Goal: Information Seeking & Learning: Learn about a topic

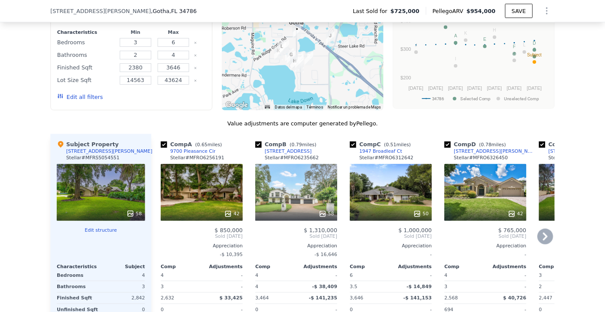
scroll to position [777, 0]
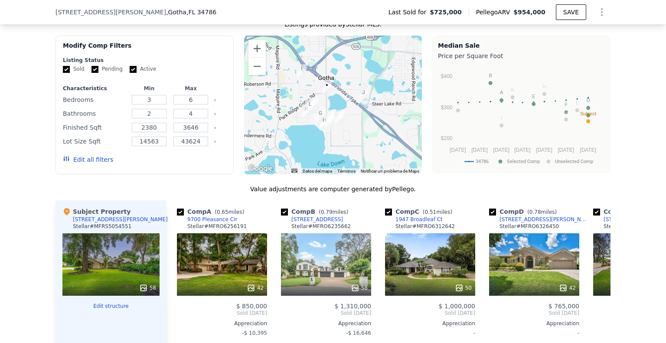
click at [317, 104] on div at bounding box center [333, 105] width 178 height 139
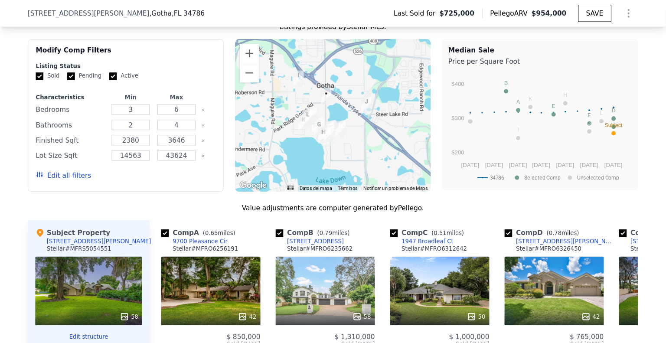
scroll to position [0, 3]
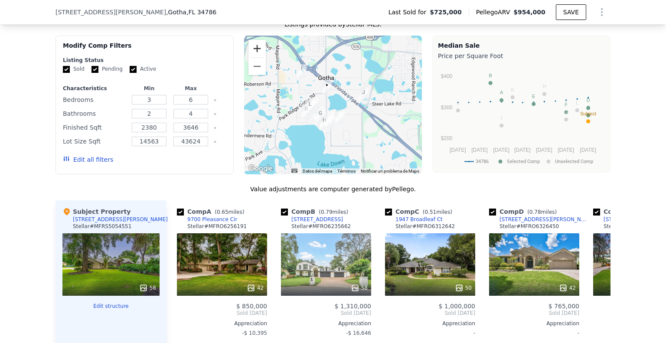
click at [252, 55] on button "Ampliar" at bounding box center [256, 48] width 17 height 17
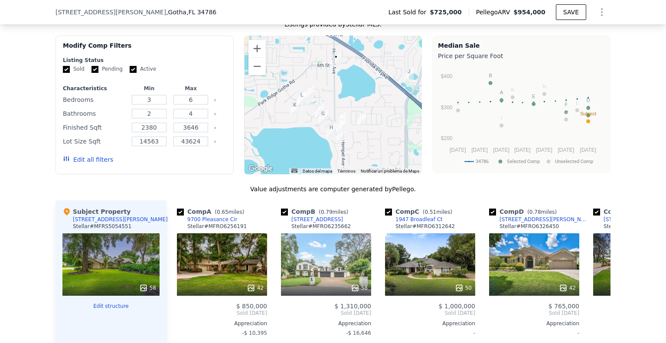
drag, startPoint x: 323, startPoint y: 87, endPoint x: 333, endPoint y: 76, distance: 14.8
click at [333, 76] on div at bounding box center [333, 105] width 178 height 139
click at [341, 275] on div "58" at bounding box center [326, 264] width 90 height 62
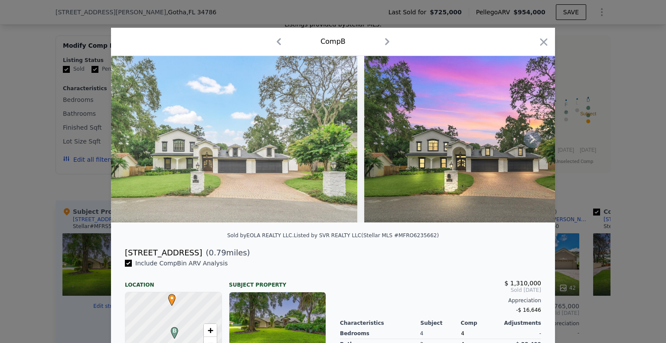
click at [530, 148] on icon at bounding box center [532, 138] width 17 height 17
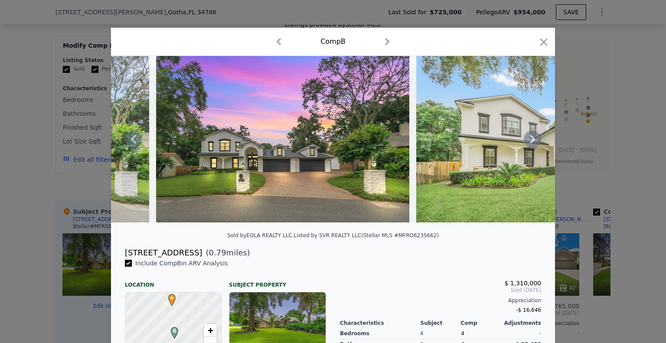
click at [530, 145] on div at bounding box center [333, 139] width 444 height 166
click at [532, 143] on icon at bounding box center [532, 138] width 17 height 17
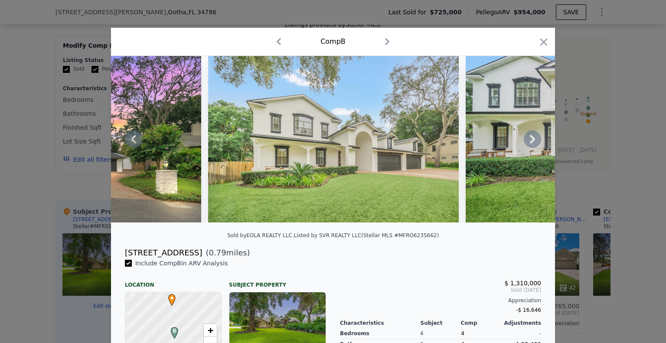
click at [526, 140] on icon at bounding box center [532, 138] width 17 height 17
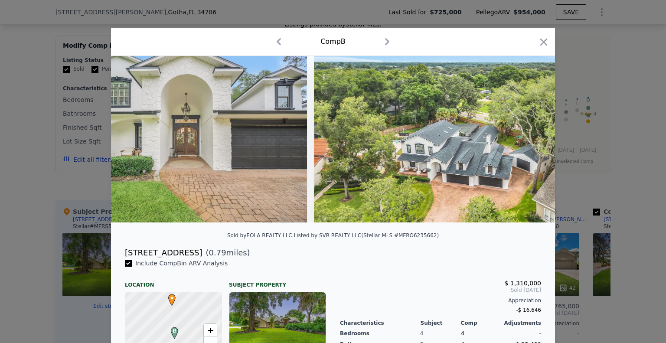
scroll to position [0, 832]
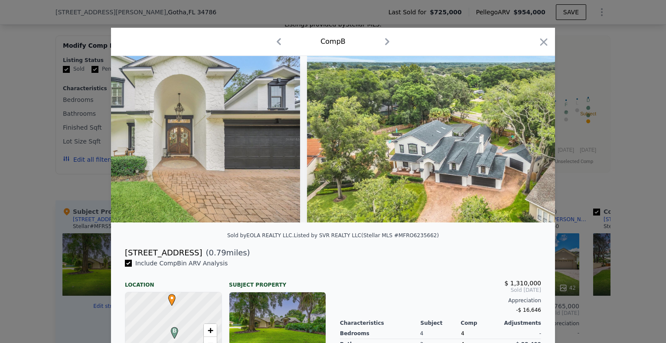
click at [584, 106] on div at bounding box center [333, 171] width 666 height 343
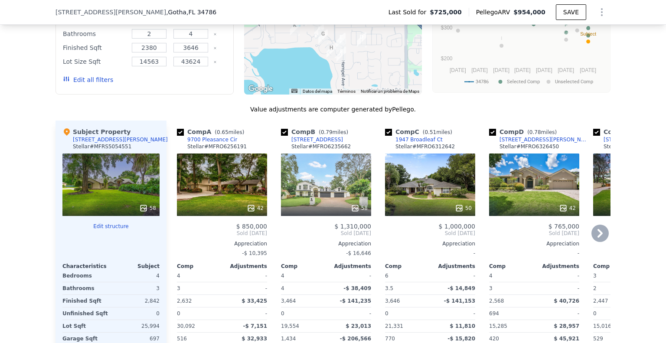
scroll to position [863, 0]
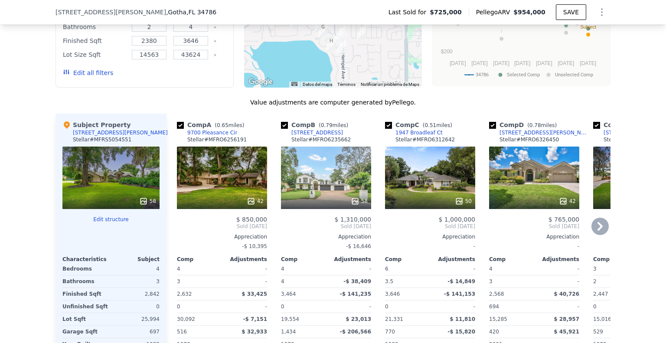
click at [424, 183] on div "50" at bounding box center [430, 177] width 90 height 62
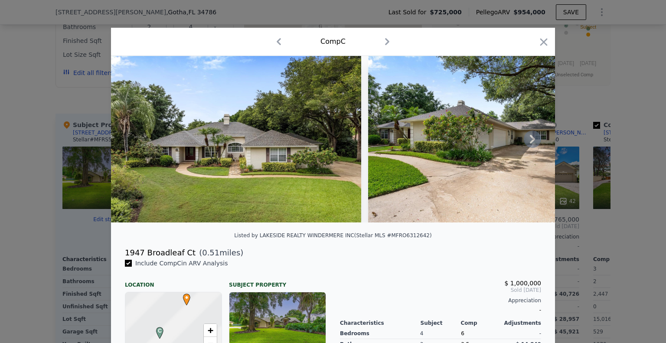
click at [530, 143] on icon at bounding box center [532, 139] width 5 height 9
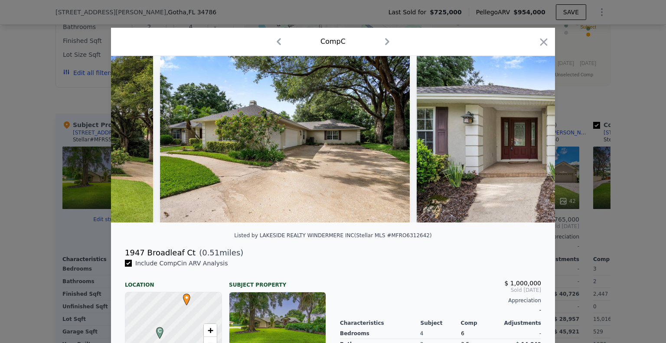
click at [529, 143] on img at bounding box center [541, 139] width 250 height 166
click at [530, 143] on icon at bounding box center [532, 139] width 5 height 9
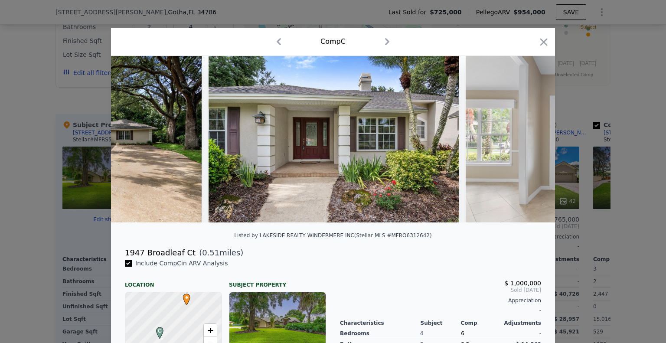
click at [528, 145] on img at bounding box center [590, 139] width 250 height 166
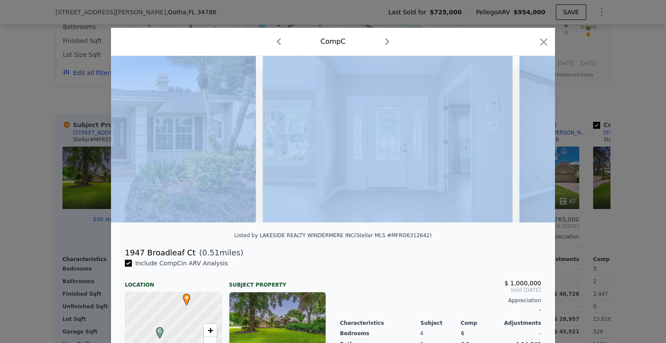
scroll to position [0, 624]
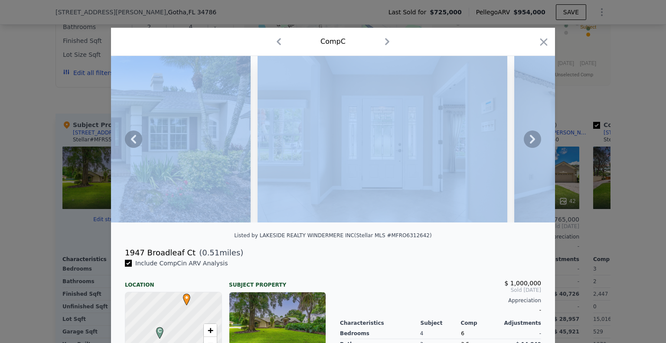
click at [469, 45] on div "Comp C" at bounding box center [333, 42] width 430 height 14
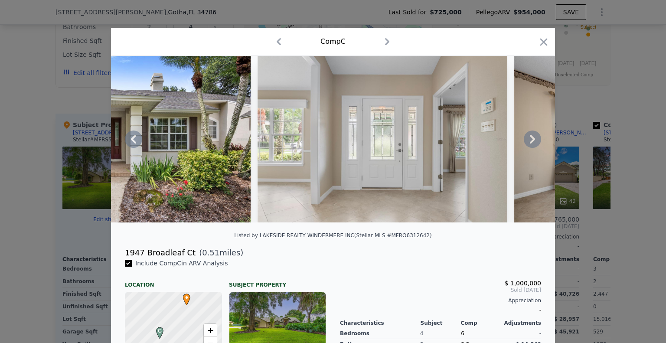
click at [525, 139] on icon at bounding box center [532, 138] width 17 height 17
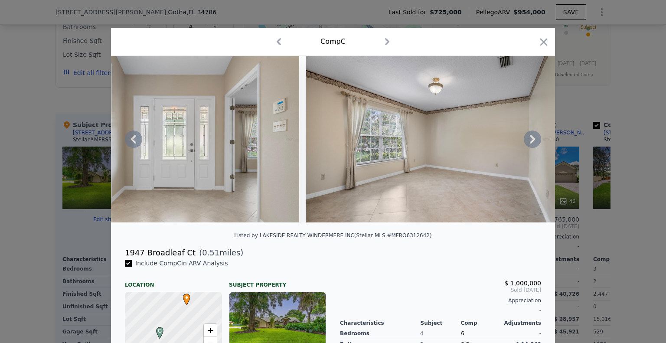
click at [525, 142] on icon at bounding box center [532, 138] width 17 height 17
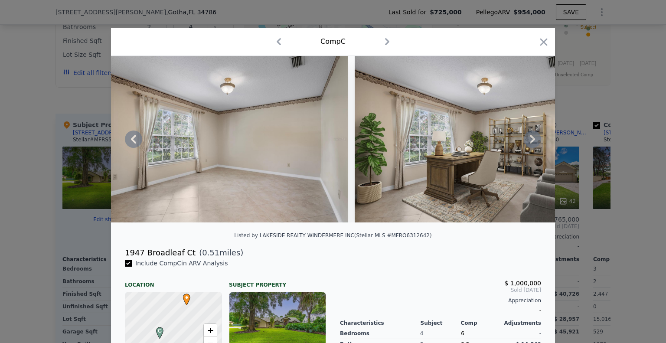
click at [525, 142] on icon at bounding box center [532, 138] width 17 height 17
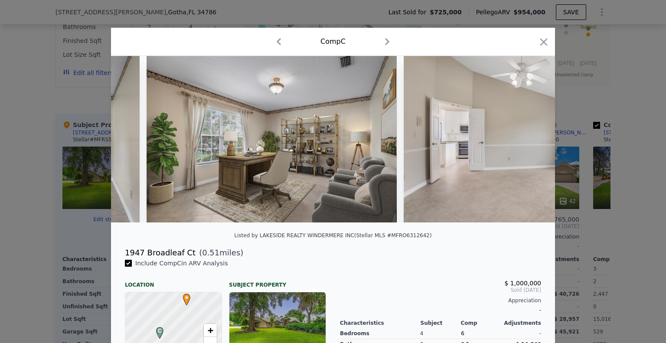
click at [525, 142] on img at bounding box center [528, 139] width 250 height 166
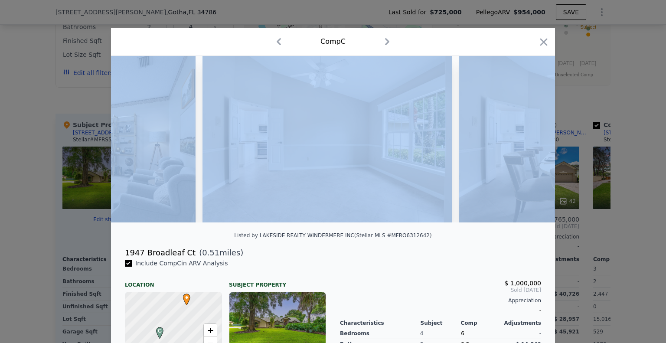
scroll to position [0, 1456]
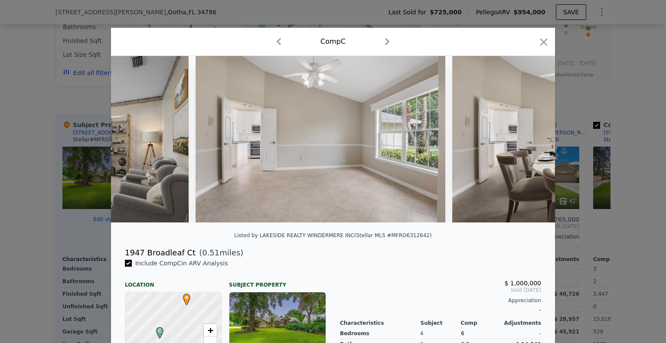
click at [426, 253] on div "1947 Broadleaf Ct ( 0.51 miles)" at bounding box center [333, 253] width 430 height 12
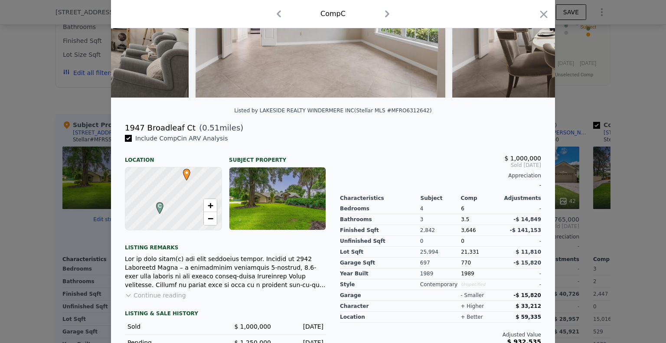
scroll to position [0, 0]
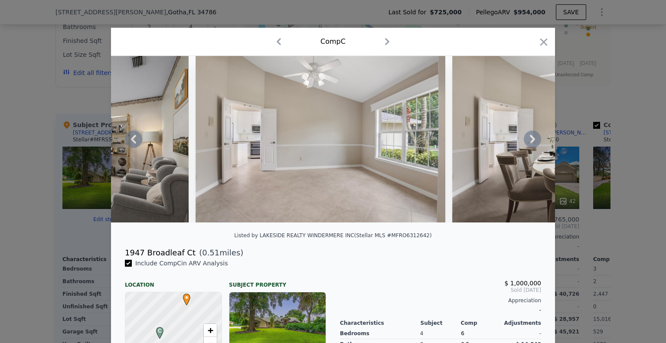
click at [536, 145] on icon at bounding box center [532, 138] width 17 height 17
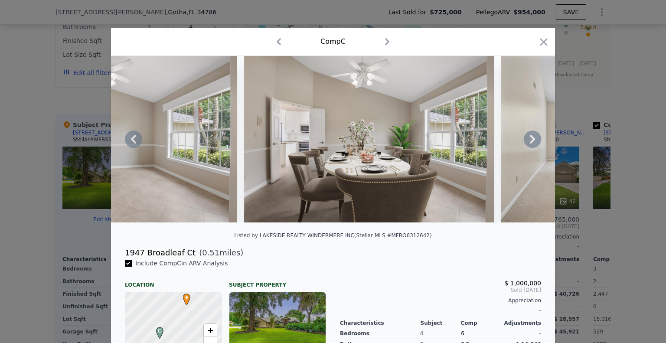
click at [524, 144] on icon at bounding box center [532, 138] width 17 height 17
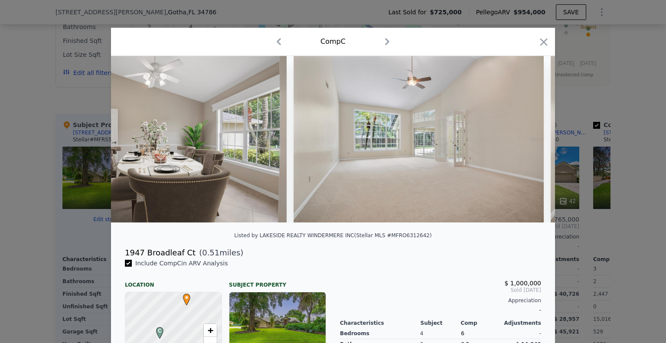
scroll to position [0, 1872]
click at [568, 93] on div at bounding box center [333, 171] width 666 height 343
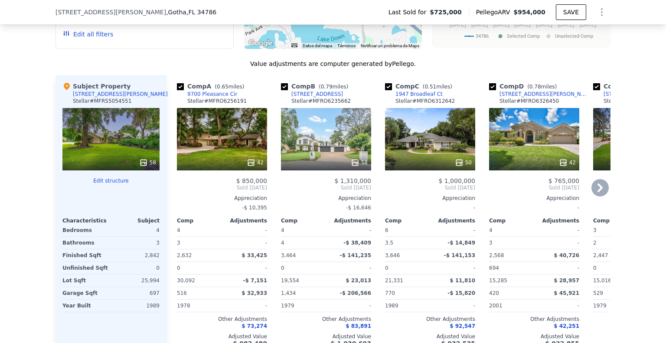
scroll to position [907, 0]
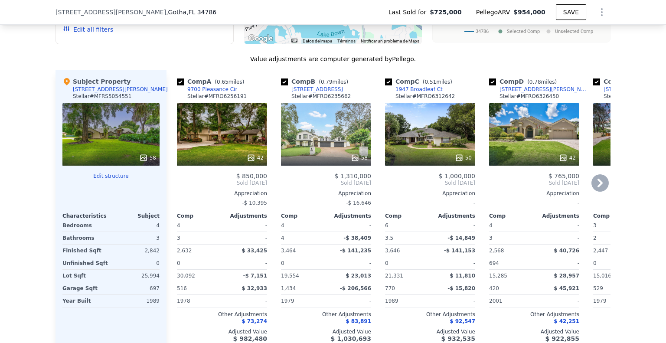
click at [544, 143] on div "42" at bounding box center [534, 134] width 90 height 62
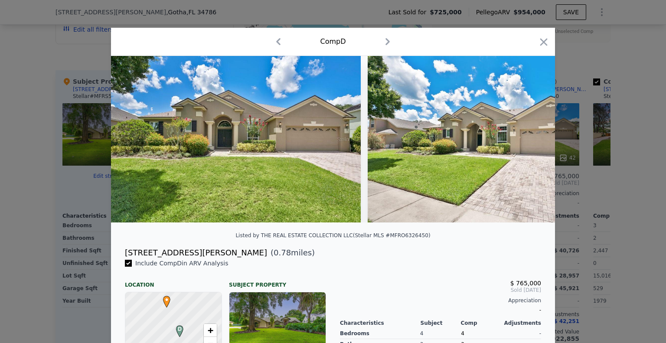
click at [600, 128] on div at bounding box center [333, 171] width 666 height 343
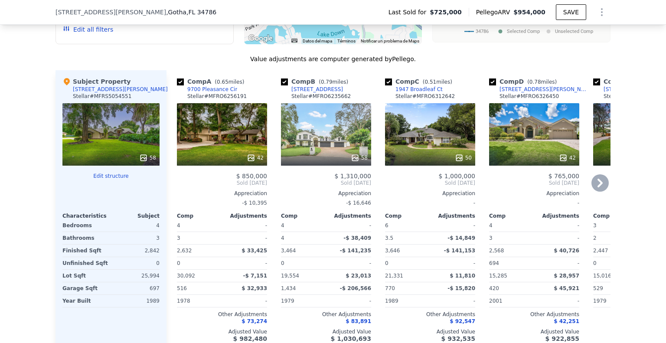
click at [564, 152] on div "42" at bounding box center [534, 134] width 90 height 62
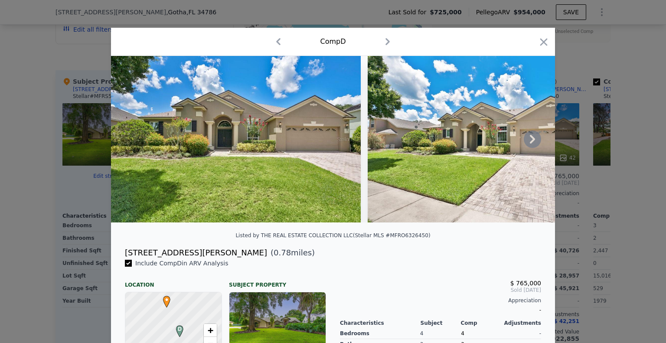
click at [530, 143] on icon at bounding box center [532, 139] width 5 height 9
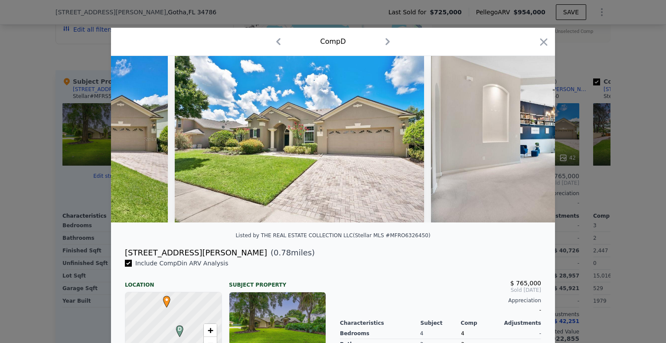
click at [529, 143] on img at bounding box center [556, 139] width 250 height 166
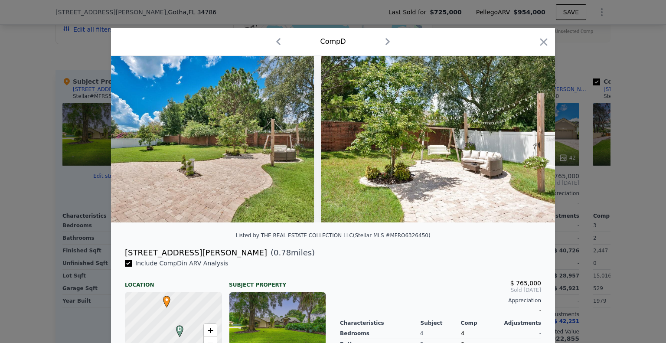
scroll to position [0, 8094]
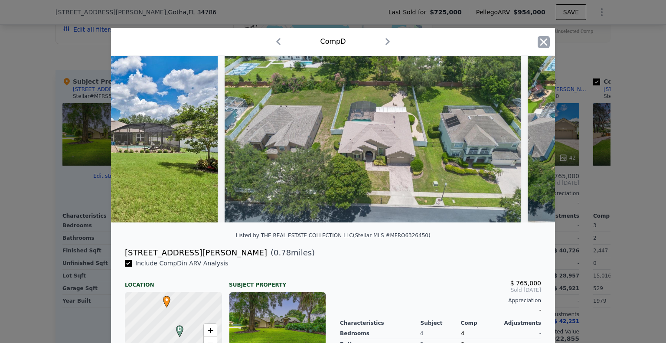
click at [540, 43] on icon "button" at bounding box center [543, 41] width 7 height 7
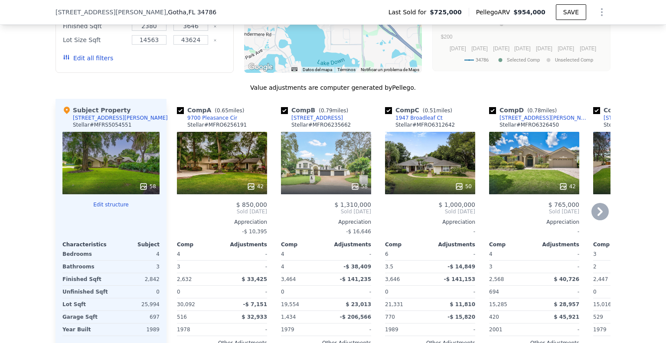
scroll to position [777, 0]
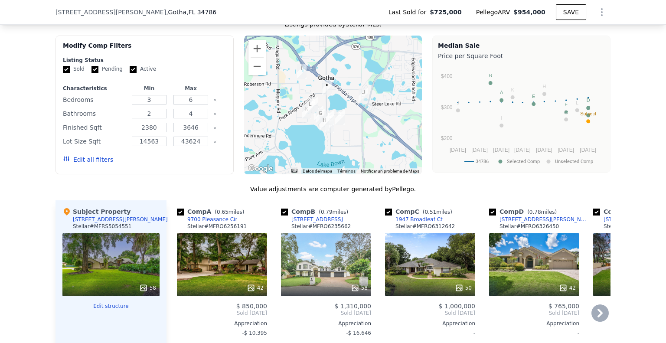
click at [593, 316] on icon at bounding box center [599, 312] width 17 height 17
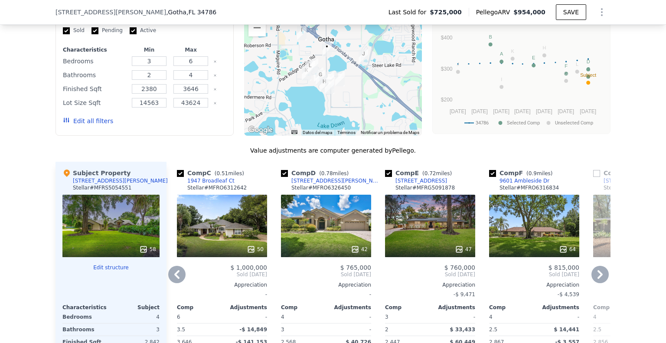
scroll to position [820, 0]
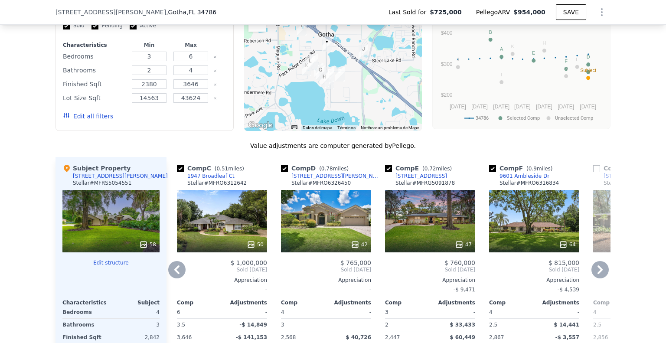
click at [423, 218] on div "47" at bounding box center [430, 221] width 90 height 62
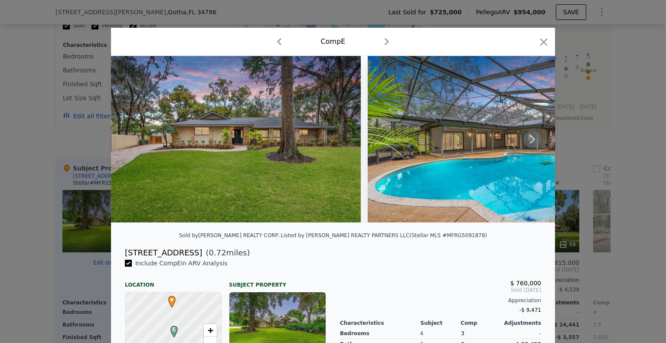
click at [539, 142] on img at bounding box center [493, 139] width 250 height 166
click at [532, 141] on icon at bounding box center [532, 138] width 17 height 17
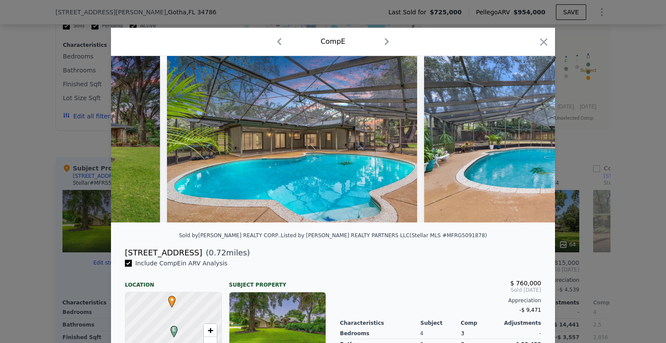
scroll to position [0, 208]
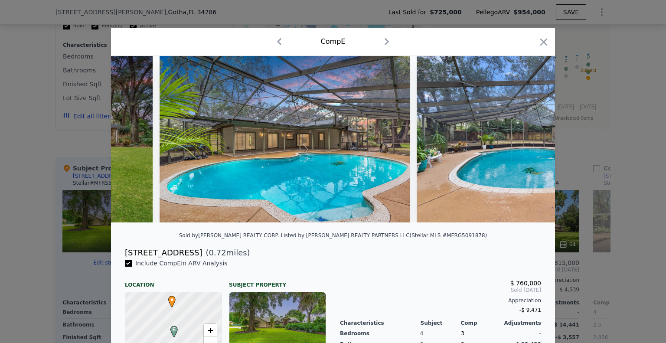
click at [530, 141] on img at bounding box center [541, 139] width 250 height 166
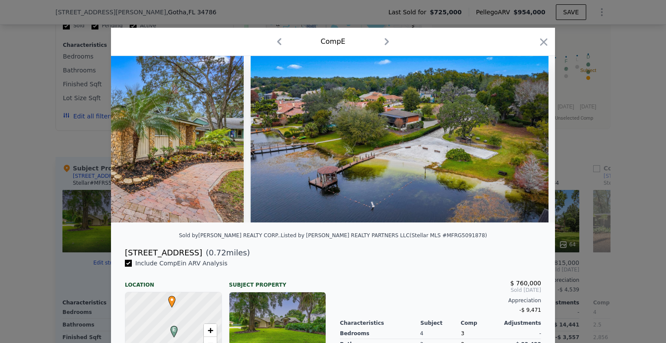
scroll to position [0, 10216]
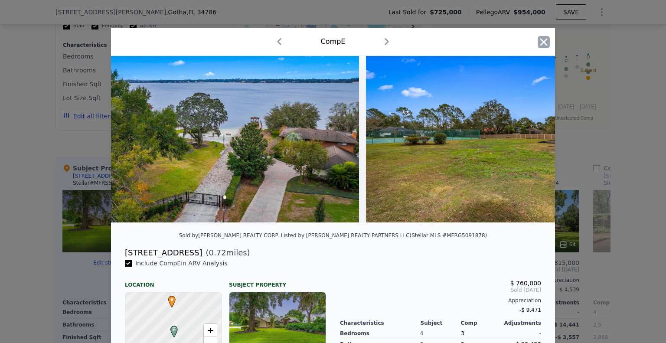
click at [541, 41] on icon "button" at bounding box center [543, 41] width 7 height 7
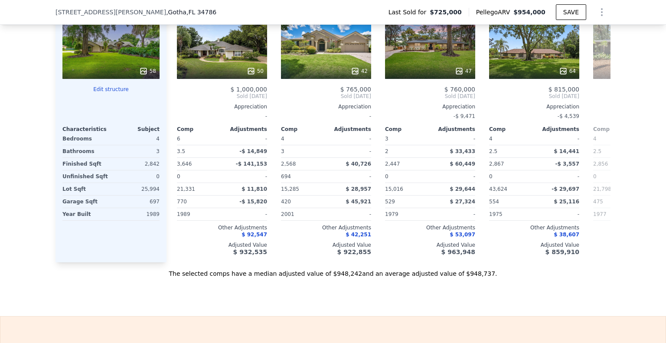
scroll to position [1167, 0]
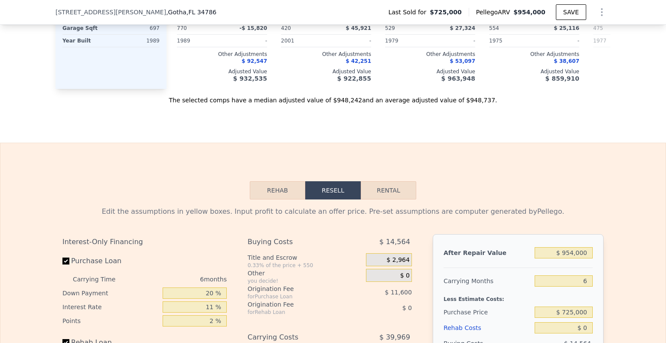
click at [381, 199] on button "Rental" at bounding box center [388, 190] width 55 height 18
select select "30"
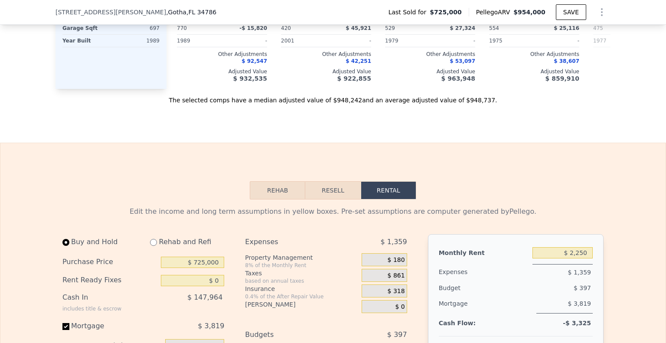
scroll to position [1297, 0]
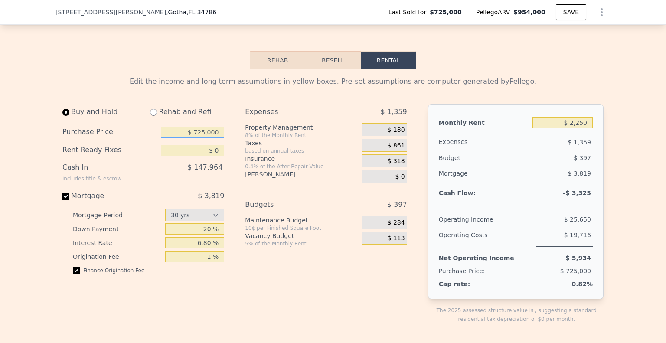
click at [203, 138] on input "$ 725,000" at bounding box center [192, 132] width 63 height 11
type input "$ 650,000"
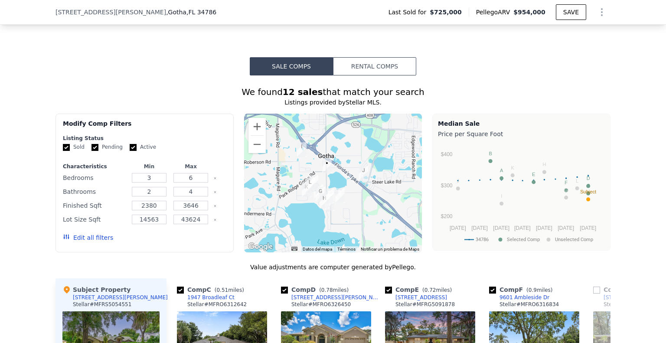
scroll to position [603, 0]
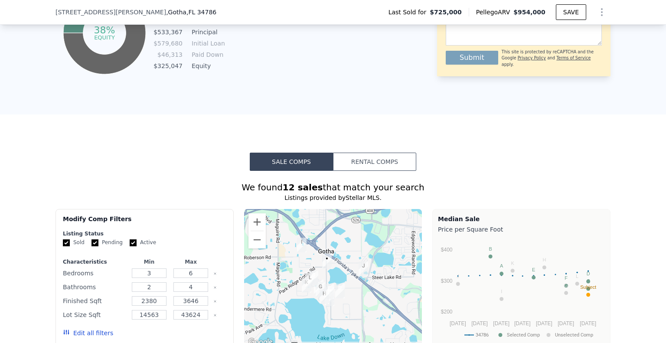
click at [394, 167] on button "Rental Comps" at bounding box center [374, 162] width 83 height 18
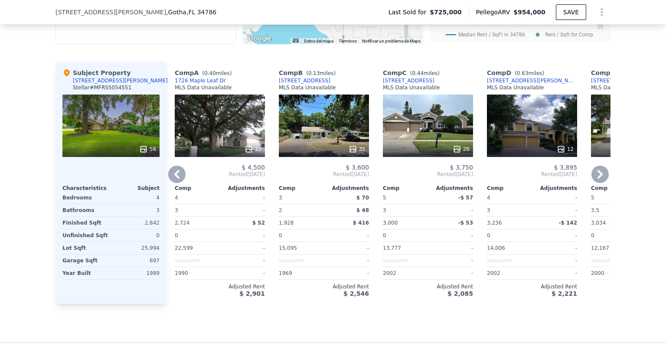
scroll to position [0, 0]
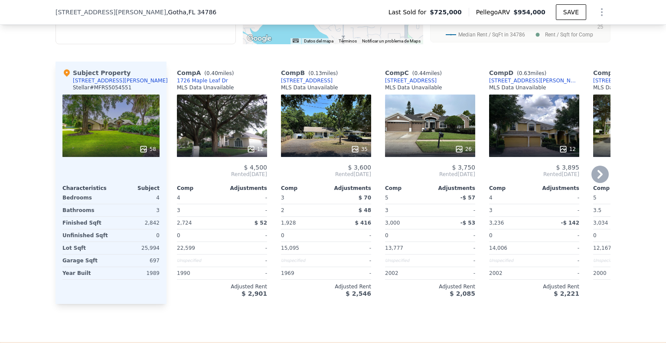
click at [231, 146] on div at bounding box center [222, 149] width 90 height 16
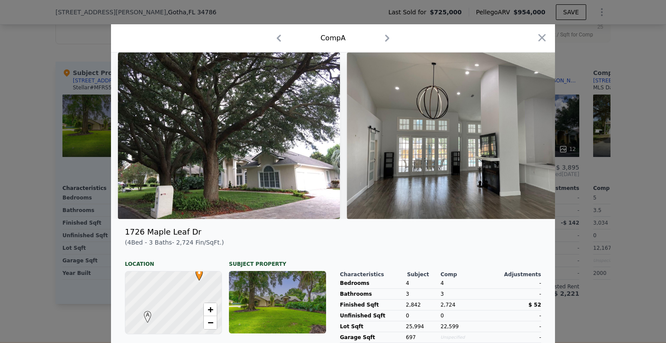
drag, startPoint x: 147, startPoint y: 225, endPoint x: 159, endPoint y: 226, distance: 12.2
click at [159, 226] on div at bounding box center [333, 138] width 444 height 173
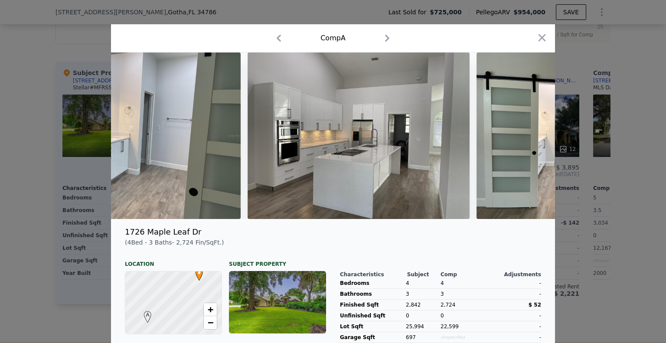
scroll to position [0, 1871]
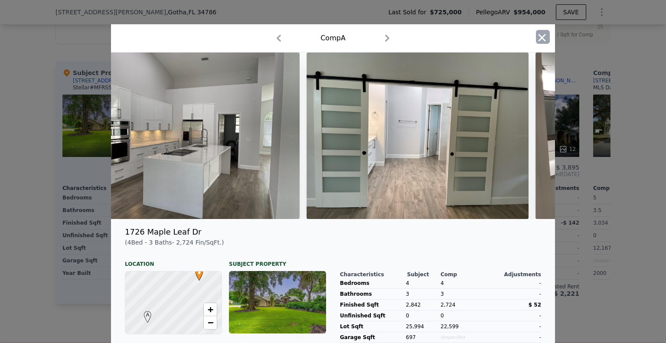
click at [536, 42] on icon "button" at bounding box center [542, 38] width 12 height 12
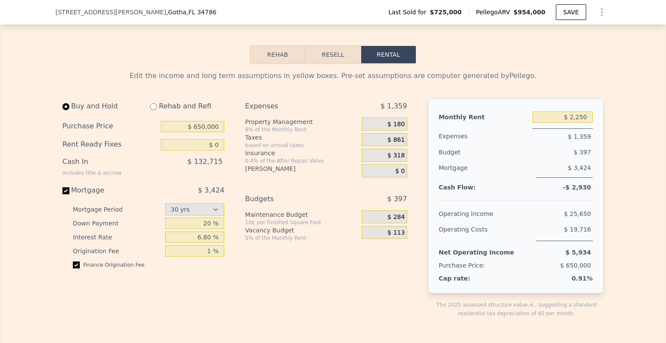
scroll to position [1253, 0]
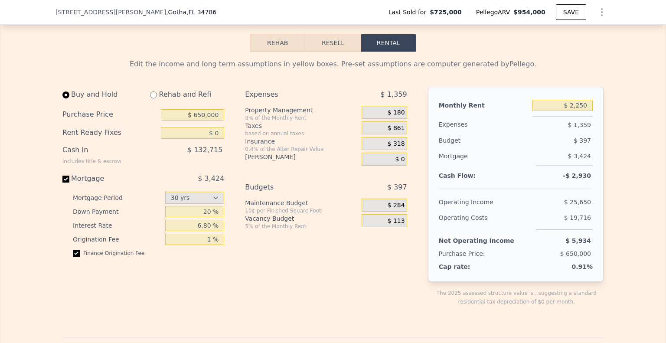
click at [574, 101] on div "Monthly Rent $ 2,250 Expenses $ 1,359 Budget $ 397 Mortgage $ 3,424 Cash Flow: …" at bounding box center [516, 184] width 176 height 195
click at [574, 111] on input "$ 2,250" at bounding box center [562, 105] width 60 height 11
type input "$ 4,500"
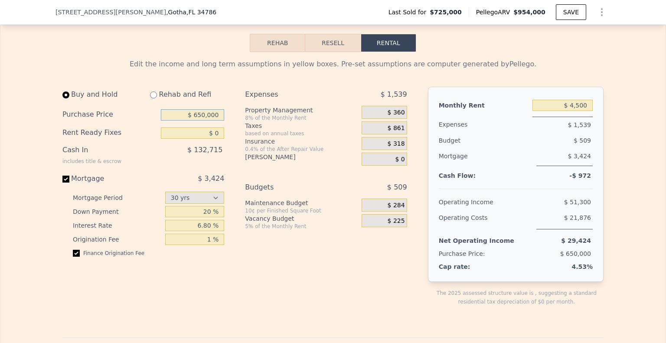
click at [194, 120] on input "$ 650,000" at bounding box center [192, 114] width 63 height 11
click at [397, 163] on span "$ 0" at bounding box center [400, 160] width 10 height 8
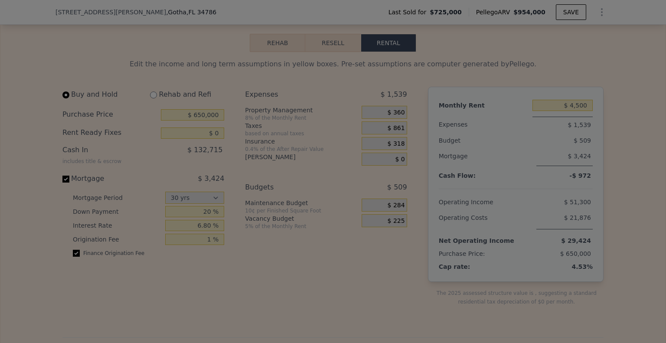
type input "$ 2"
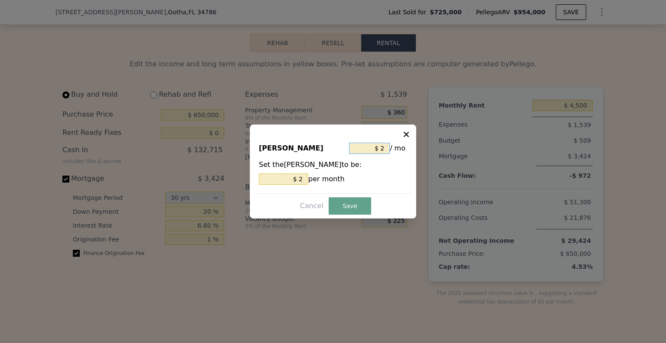
type input "$ 2"
type input "$ 6"
type input "$ 61"
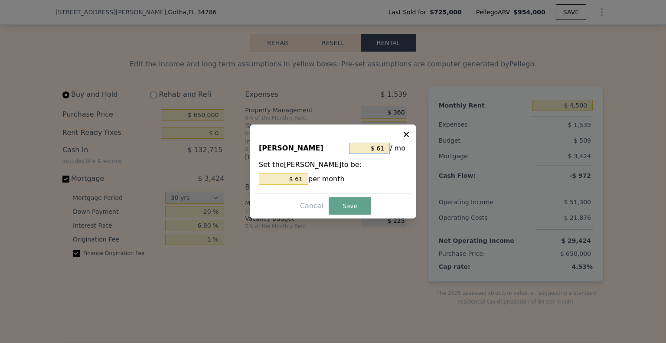
type input "$ 61"
click at [365, 192] on div "HOA Dues $ 61 / mo Set the HOA Dues to be: $ 61 per month" at bounding box center [333, 164] width 159 height 58
click at [362, 208] on button "Save" at bounding box center [350, 205] width 42 height 17
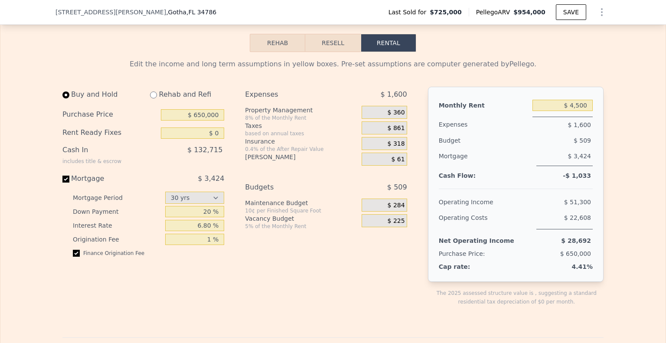
click at [397, 117] on span "$ 360" at bounding box center [395, 113] width 17 height 8
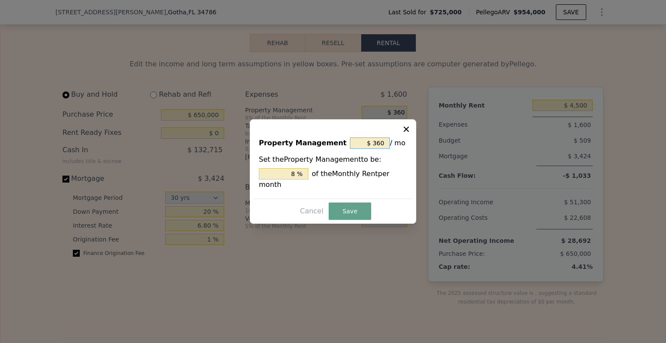
click at [370, 146] on input "$ 360" at bounding box center [370, 142] width 40 height 11
click at [378, 148] on input "$ 360" at bounding box center [370, 142] width 40 height 11
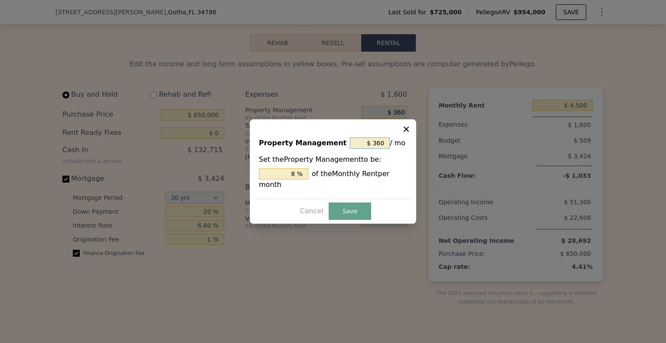
type input "$ 0"
type input "0 %"
type input "$ 0"
click at [353, 203] on button "Save" at bounding box center [350, 210] width 42 height 17
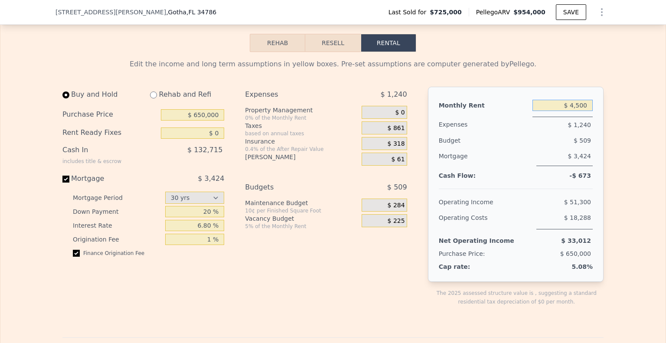
click at [578, 111] on input "$ 4,500" at bounding box center [562, 105] width 60 height 11
type input "$ 2,250"
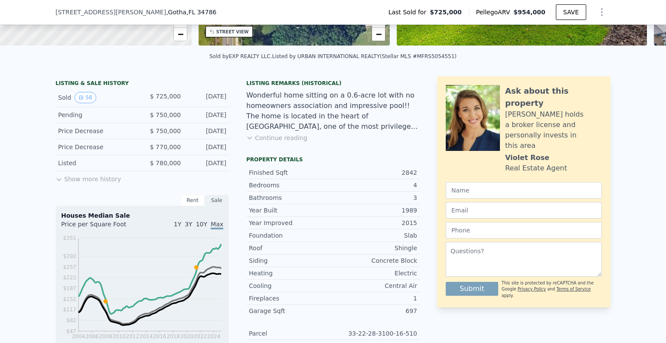
scroll to position [112, 0]
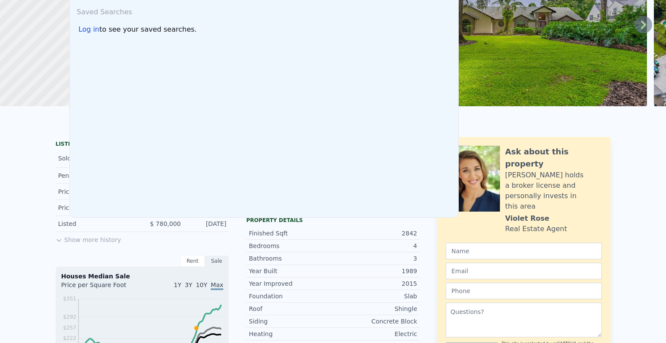
scroll to position [0, 0]
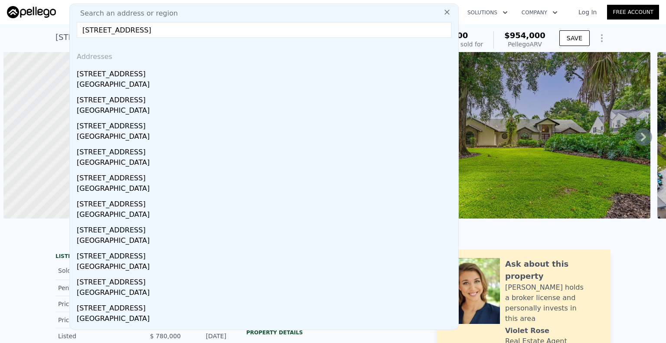
select select "30"
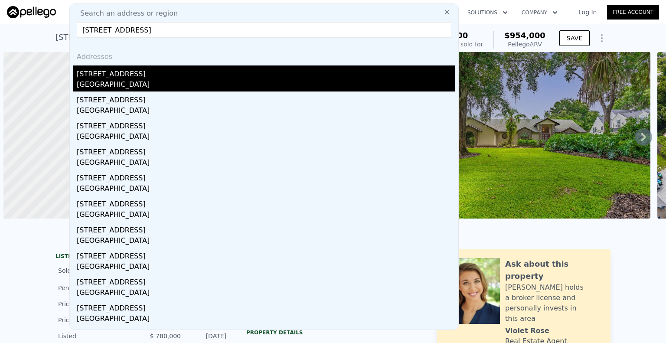
scroll to position [0, 3]
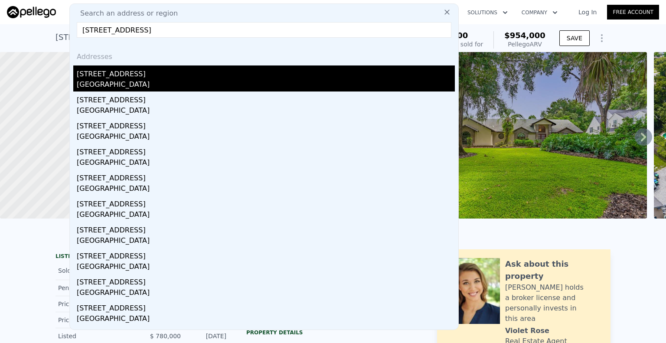
type input "[STREET_ADDRESS]"
click at [145, 78] on div "[STREET_ADDRESS]" at bounding box center [266, 72] width 378 height 14
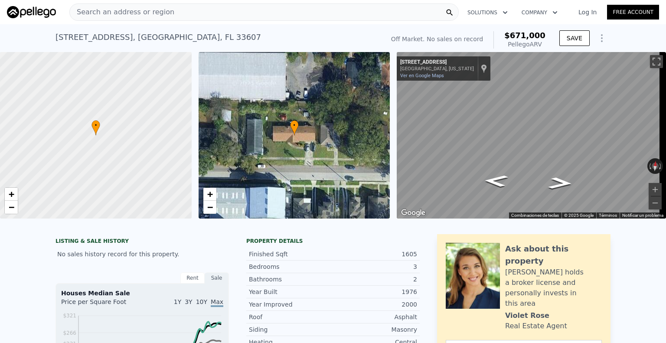
click at [319, 37] on div "[STREET_ADDRESS] No sales on record (~ARV $671k )" at bounding box center [217, 40] width 325 height 24
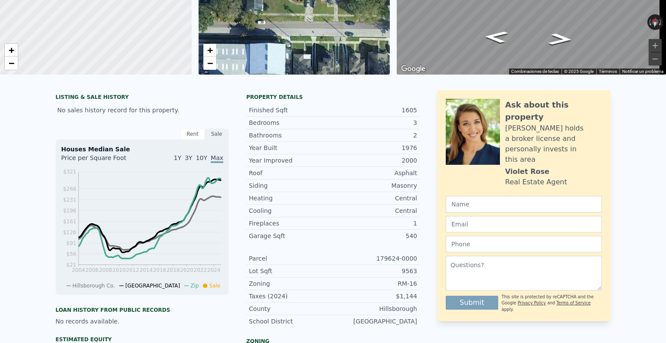
scroll to position [3, 0]
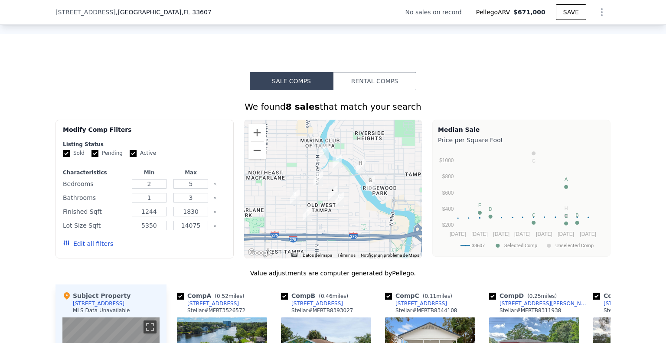
click at [385, 90] on button "Rental Comps" at bounding box center [374, 81] width 83 height 18
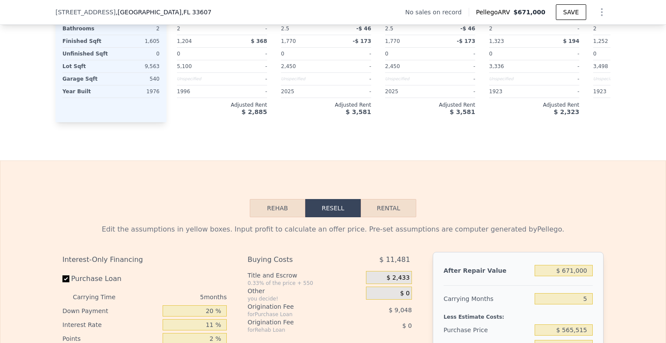
scroll to position [1084, 0]
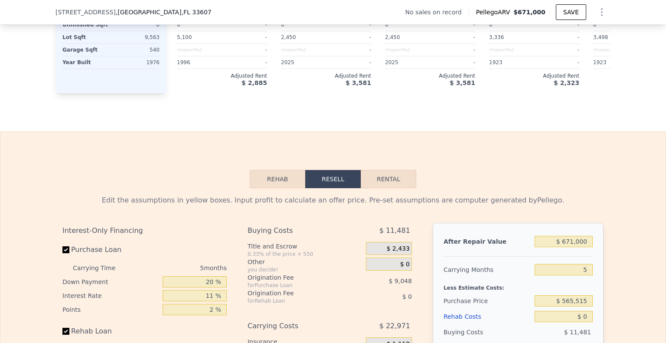
click at [399, 188] on button "Rental" at bounding box center [388, 179] width 55 height 18
select select "30"
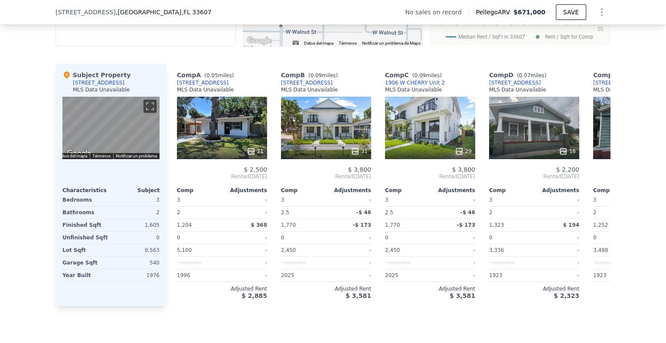
scroll to position [867, 0]
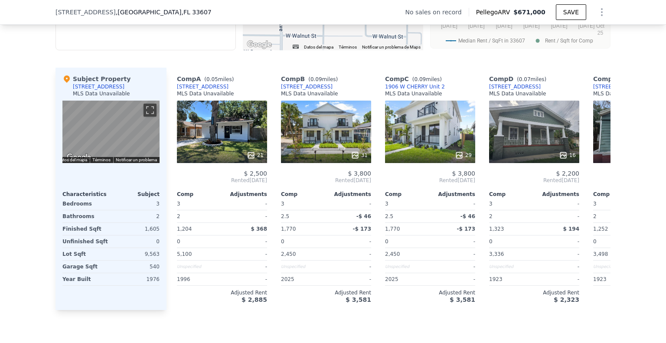
click at [231, 122] on div "21" at bounding box center [222, 132] width 90 height 62
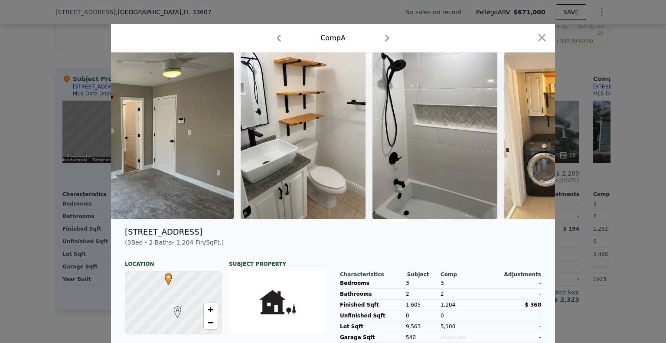
scroll to position [0, 3599]
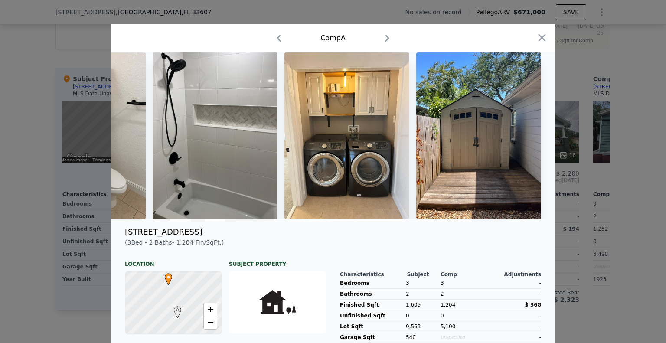
click at [595, 175] on div at bounding box center [333, 171] width 666 height 343
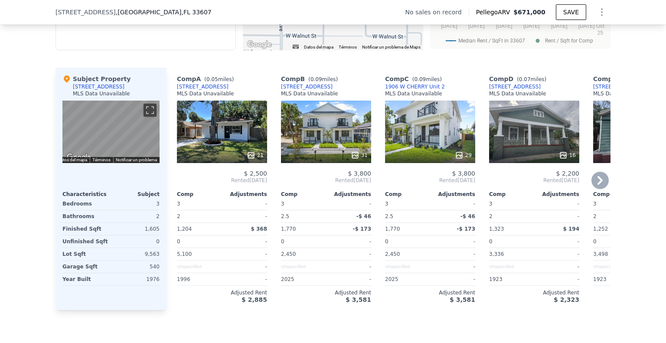
click at [602, 189] on icon at bounding box center [599, 180] width 17 height 17
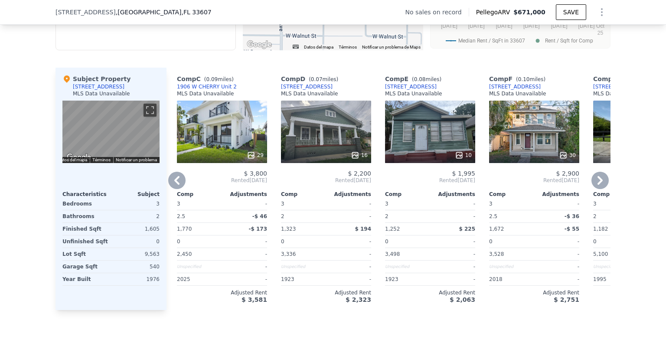
click at [600, 189] on icon at bounding box center [599, 180] width 17 height 17
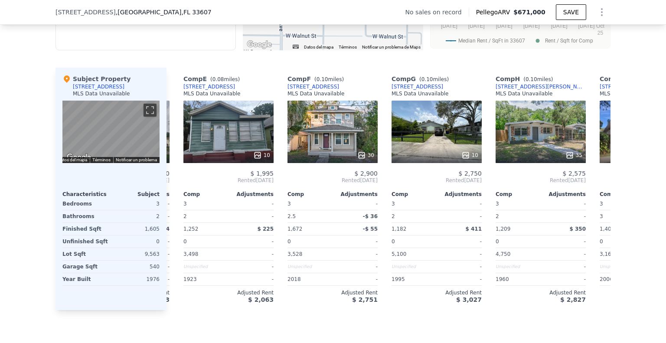
scroll to position [0, 416]
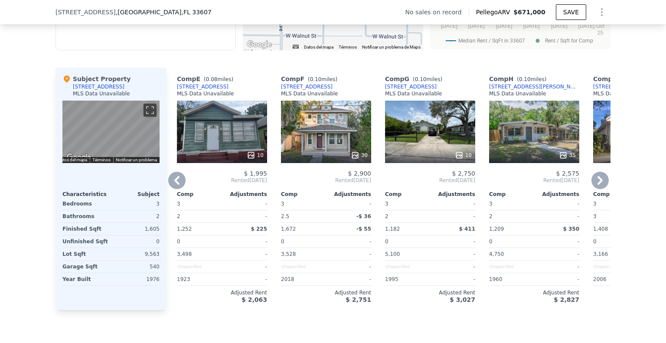
click at [600, 189] on icon at bounding box center [599, 180] width 17 height 17
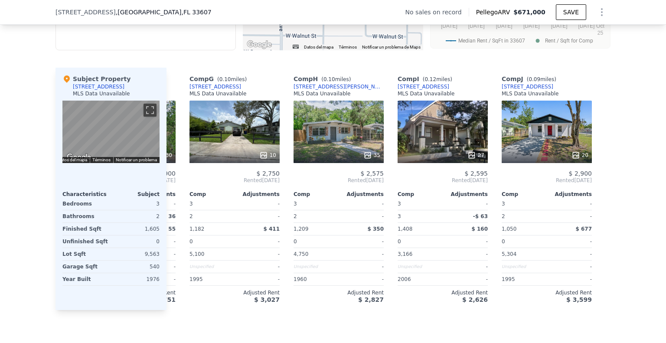
scroll to position [0, 617]
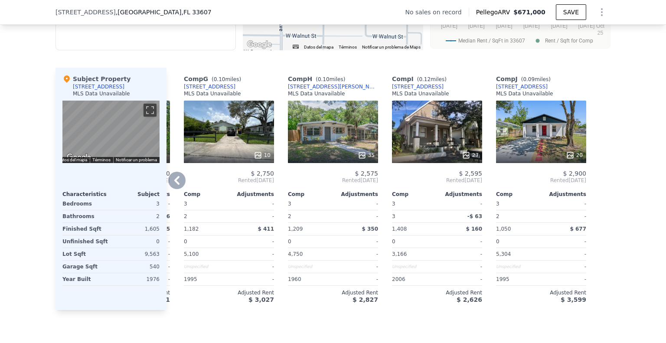
click at [175, 189] on icon at bounding box center [176, 180] width 17 height 17
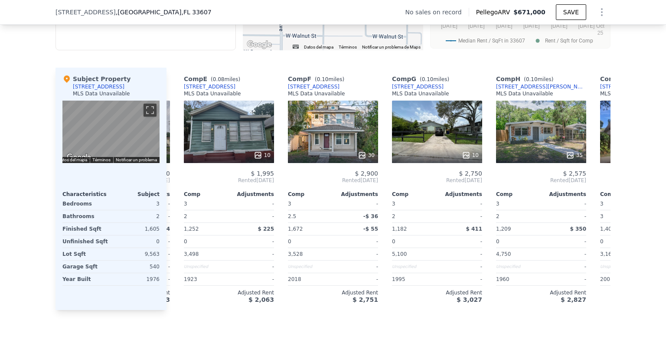
click at [176, 195] on div "Comp A ( 0.05 miles) [STREET_ADDRESS] MLS Data Unavailable 21 $ 2,500 Rented [D…" at bounding box center [388, 189] width 444 height 242
click at [175, 185] on icon at bounding box center [176, 180] width 5 height 9
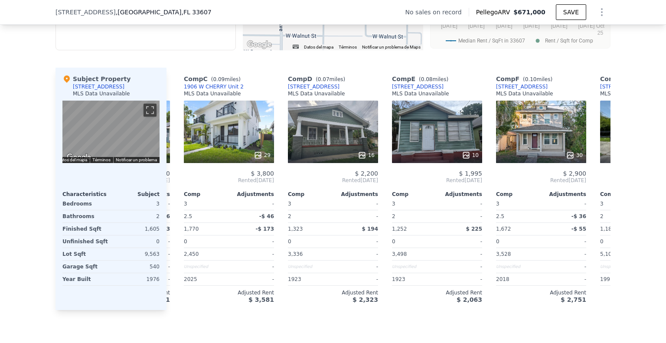
click at [174, 195] on div "Comp A ( 0.05 miles) [STREET_ADDRESS] MLS Data Unavailable 21 $ 2,500 Rented [D…" at bounding box center [388, 189] width 444 height 242
click at [174, 185] on icon at bounding box center [176, 180] width 5 height 9
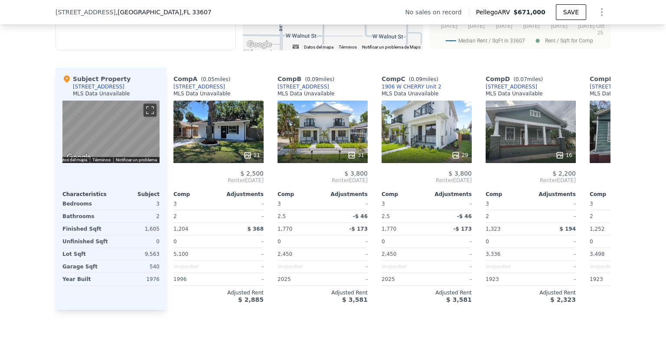
scroll to position [0, 0]
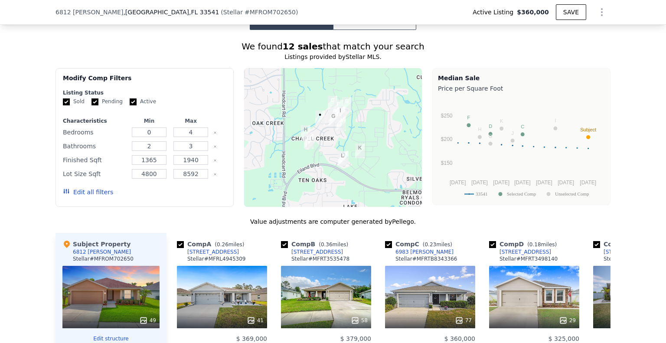
scroll to position [777, 0]
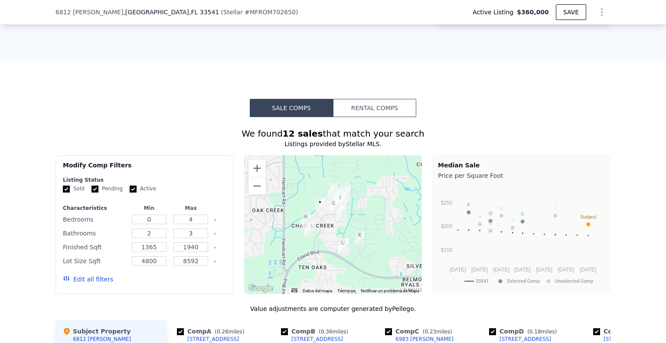
click at [386, 102] on button "Rental Comps" at bounding box center [374, 108] width 83 height 18
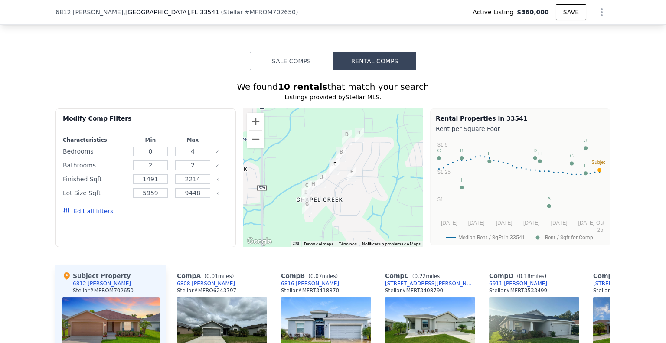
click at [303, 53] on button "Sale Comps" at bounding box center [291, 61] width 83 height 18
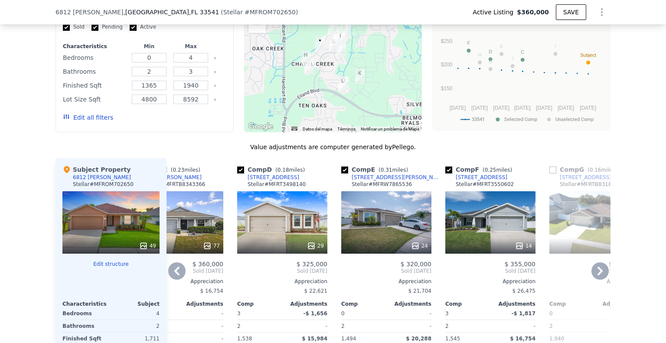
scroll to position [910, 0]
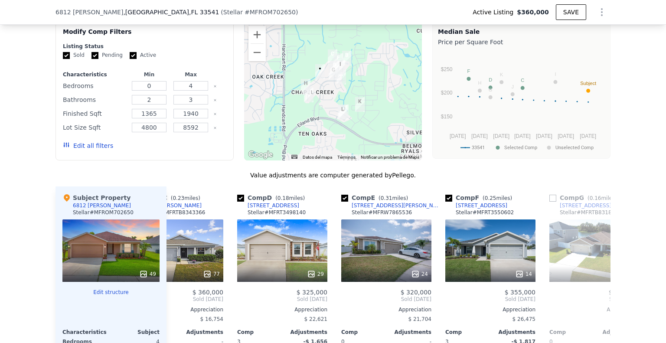
click at [320, 75] on div at bounding box center [333, 91] width 178 height 139
click at [251, 36] on button "Ampliar" at bounding box center [256, 34] width 17 height 17
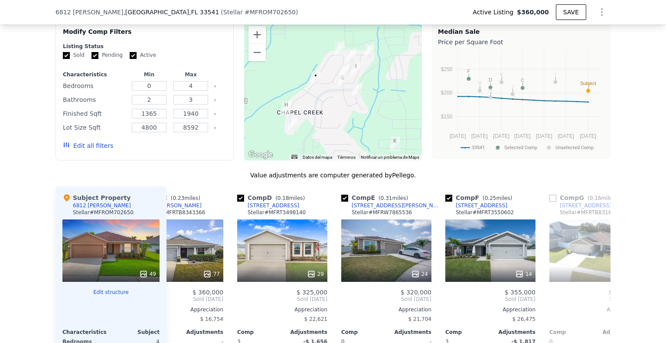
drag, startPoint x: 316, startPoint y: 100, endPoint x: 323, endPoint y: 116, distance: 17.3
click at [323, 116] on div at bounding box center [333, 91] width 178 height 139
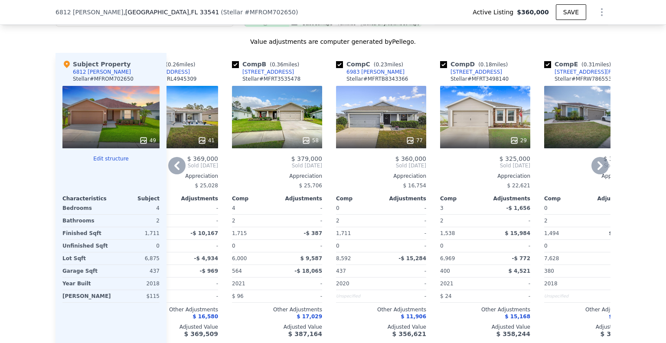
scroll to position [1040, 0]
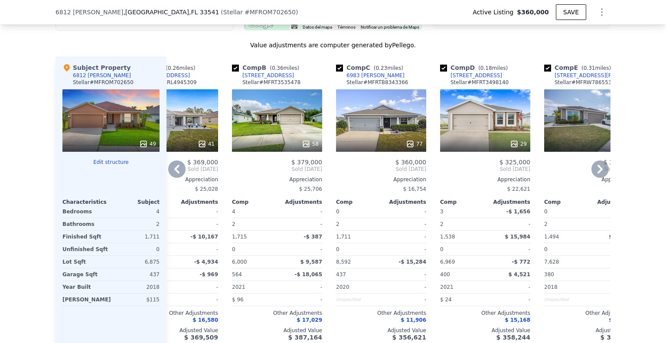
click at [400, 118] on div "77" at bounding box center [381, 120] width 90 height 62
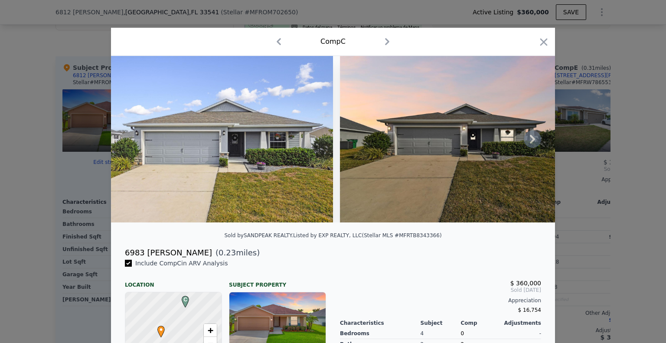
click at [531, 142] on icon at bounding box center [532, 139] width 5 height 9
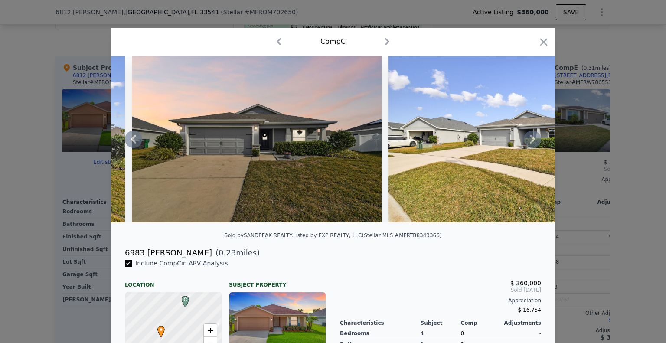
click at [530, 145] on icon at bounding box center [532, 138] width 17 height 17
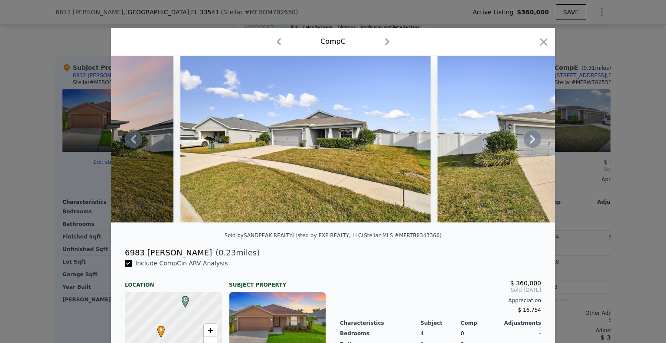
click at [530, 143] on icon at bounding box center [532, 139] width 5 height 9
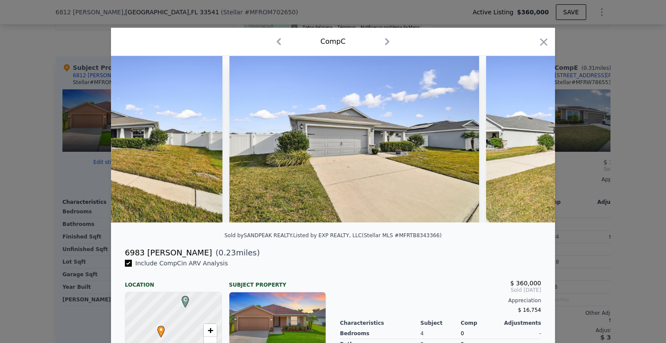
click at [527, 145] on img at bounding box center [611, 139] width 250 height 166
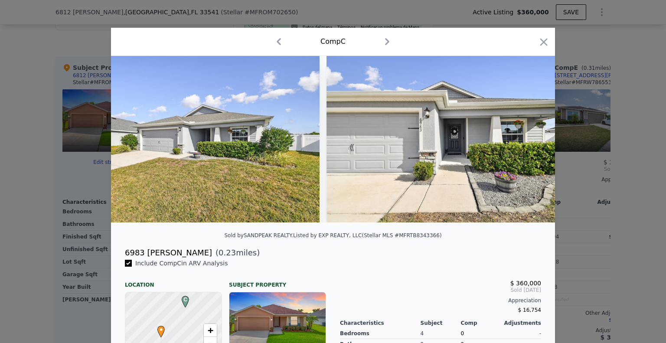
click at [527, 143] on img at bounding box center [451, 139] width 250 height 166
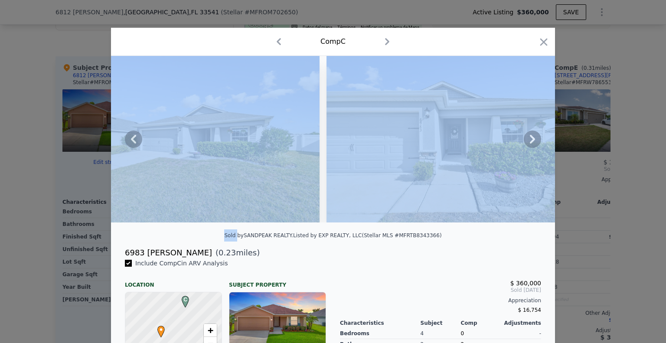
click at [527, 143] on icon at bounding box center [532, 138] width 17 height 17
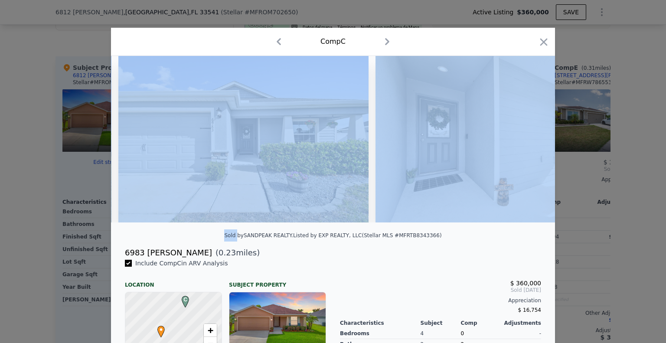
click at [527, 143] on img at bounding box center [500, 139] width 250 height 166
click at [527, 143] on icon at bounding box center [532, 138] width 17 height 17
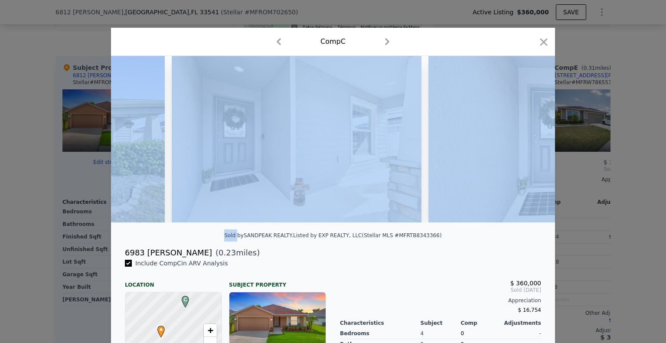
scroll to position [0, 1456]
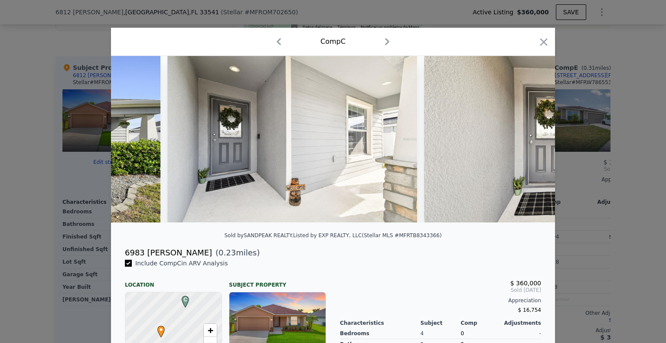
click at [539, 42] on icon "button" at bounding box center [543, 42] width 12 height 12
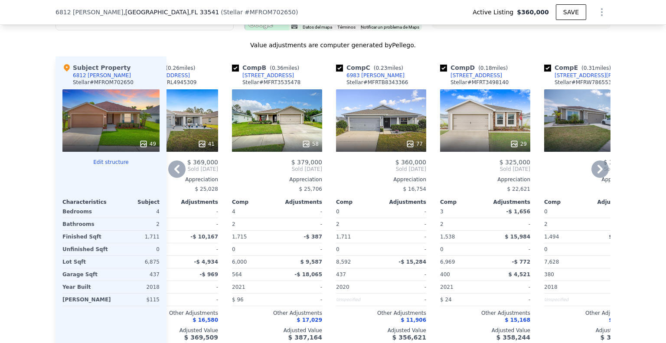
click at [173, 166] on icon at bounding box center [176, 168] width 17 height 17
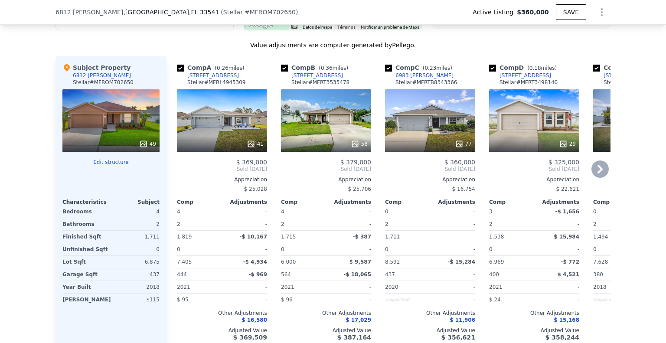
click at [591, 161] on icon at bounding box center [599, 168] width 17 height 17
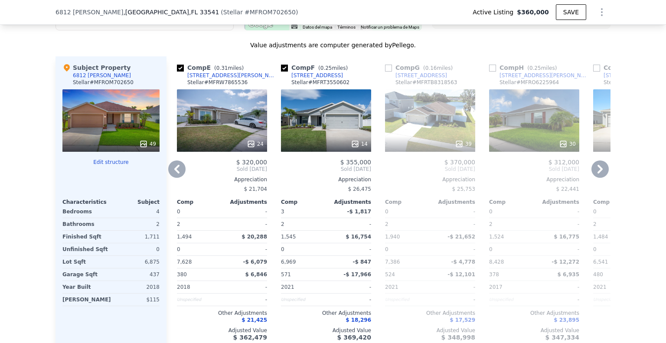
click at [598, 165] on icon at bounding box center [599, 169] width 5 height 9
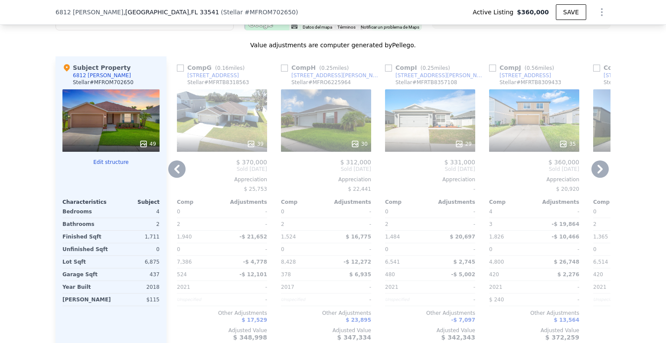
click at [598, 165] on icon at bounding box center [599, 169] width 5 height 9
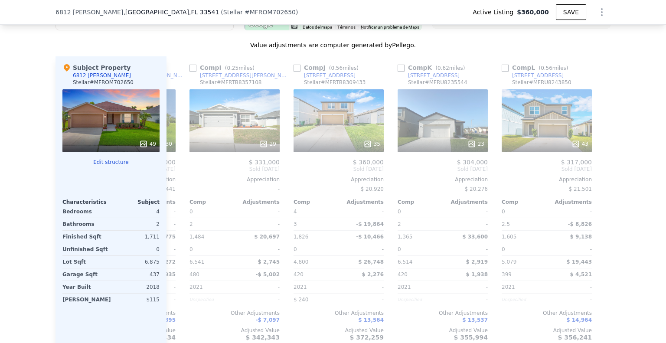
scroll to position [0, 825]
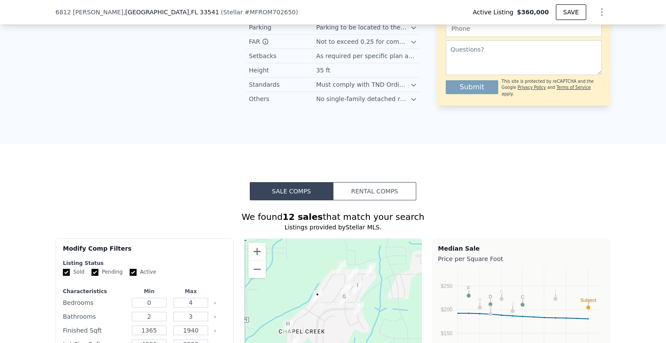
click at [386, 182] on button "Rental Comps" at bounding box center [374, 191] width 83 height 18
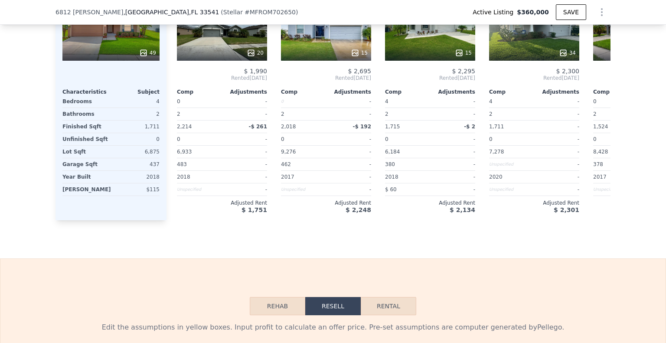
scroll to position [1127, 0]
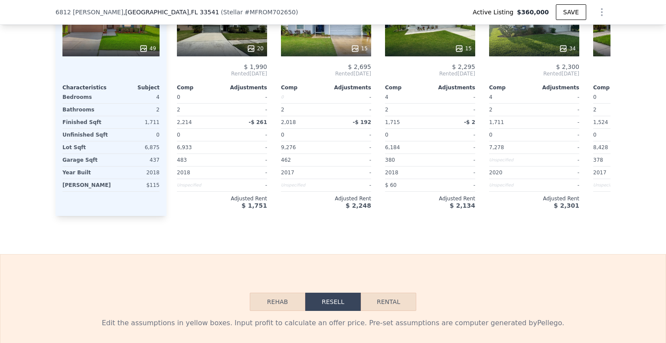
click at [385, 296] on button "Rental" at bounding box center [388, 302] width 55 height 18
select select "30"
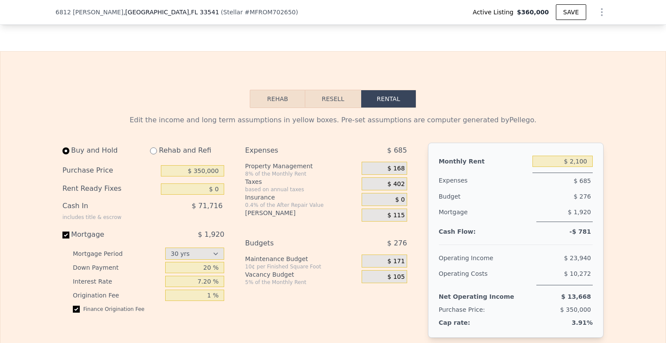
scroll to position [1344, 0]
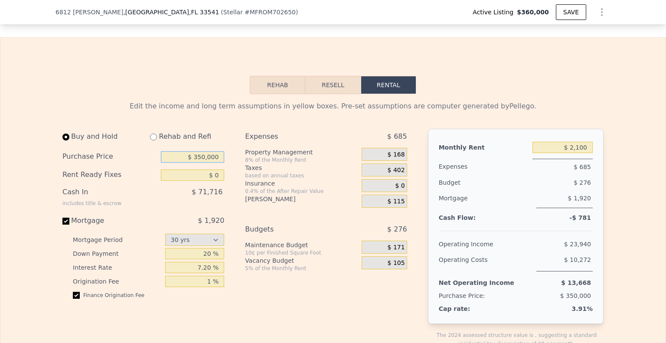
click at [218, 157] on input "$ 350,000" at bounding box center [192, 156] width 63 height 11
click at [216, 157] on input "$ 350,000" at bounding box center [192, 156] width 63 height 11
type input "$ 260,000"
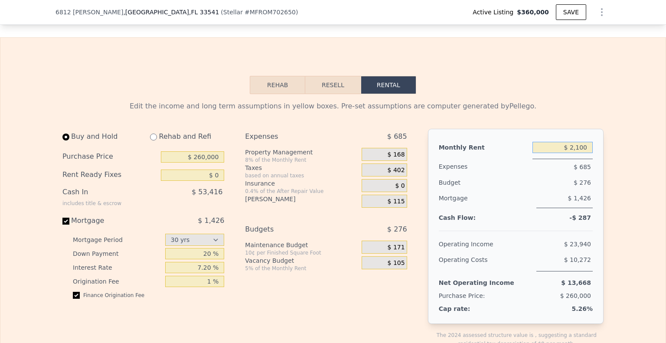
click at [582, 151] on input "$ 2,100" at bounding box center [562, 147] width 60 height 11
type input "$ 2,400"
